Goal: Task Accomplishment & Management: Manage account settings

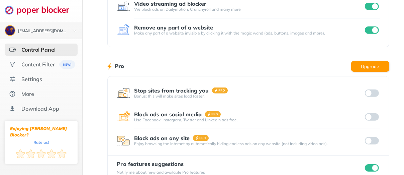
scroll to position [170, 0]
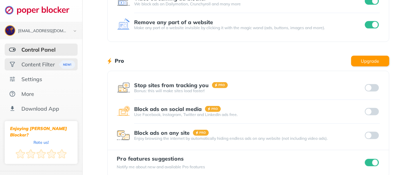
click at [28, 62] on div "Content Filter" at bounding box center [37, 64] width 33 height 7
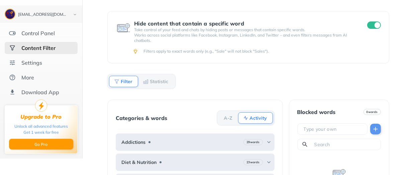
scroll to position [7, 0]
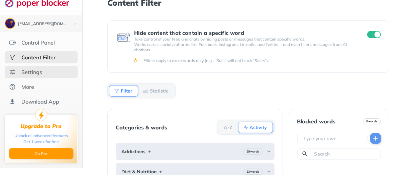
click at [35, 72] on div "Settings" at bounding box center [31, 72] width 21 height 7
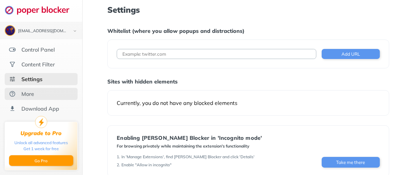
click at [35, 93] on div "More" at bounding box center [41, 94] width 73 height 12
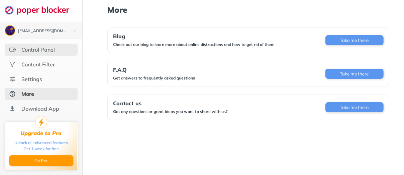
click at [32, 53] on div "Control Panel" at bounding box center [41, 49] width 73 height 12
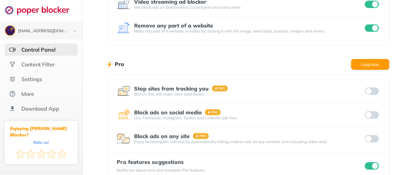
scroll to position [170, 0]
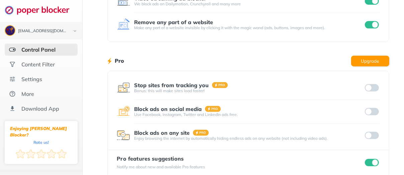
click at [374, 130] on div at bounding box center [372, 134] width 16 height 9
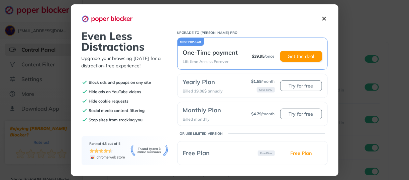
click at [327, 21] on img at bounding box center [324, 18] width 7 height 7
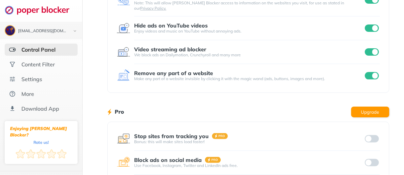
scroll to position [170, 0]
